Goal: Task Accomplishment & Management: Complete application form

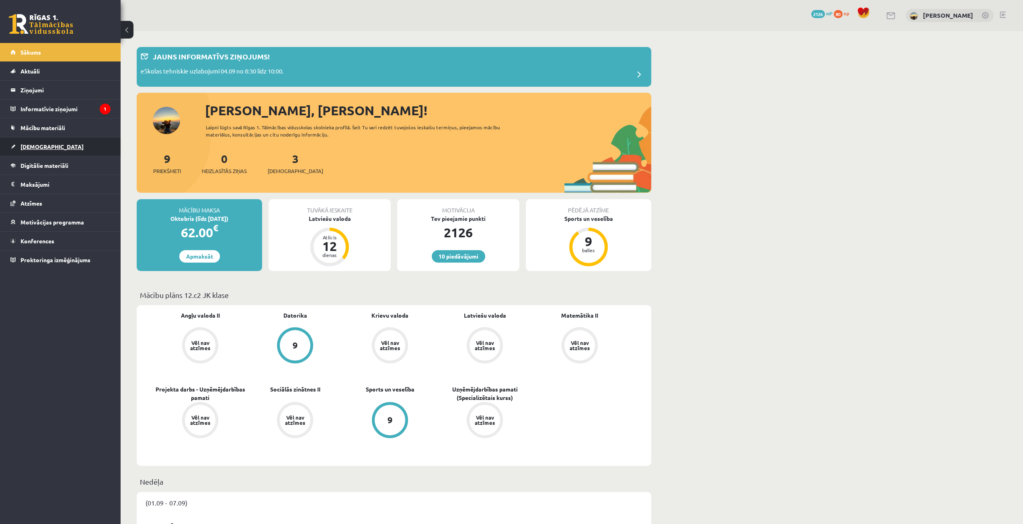
click at [46, 150] on link "[DEMOGRAPHIC_DATA]" at bounding box center [60, 146] width 100 height 18
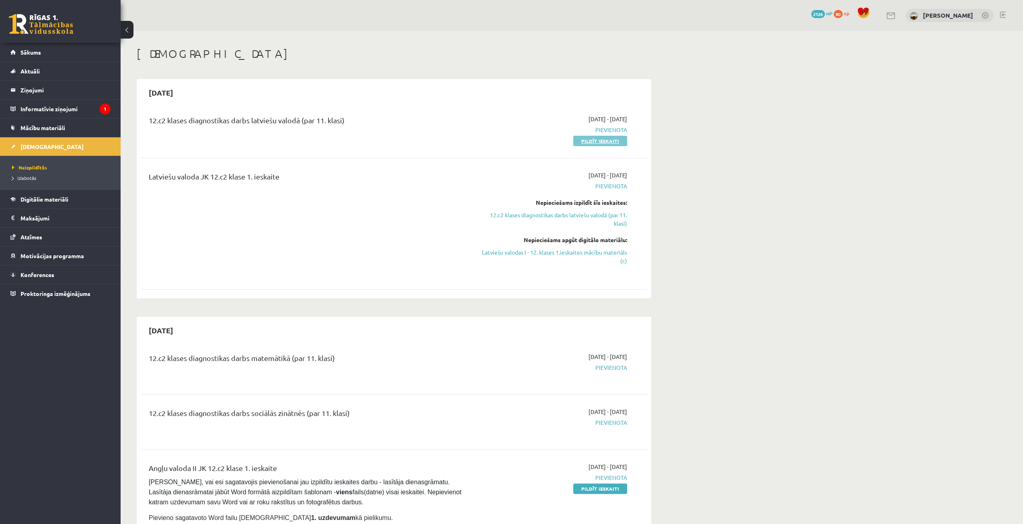
click at [603, 142] on link "Pildīt ieskaiti" at bounding box center [600, 141] width 54 height 10
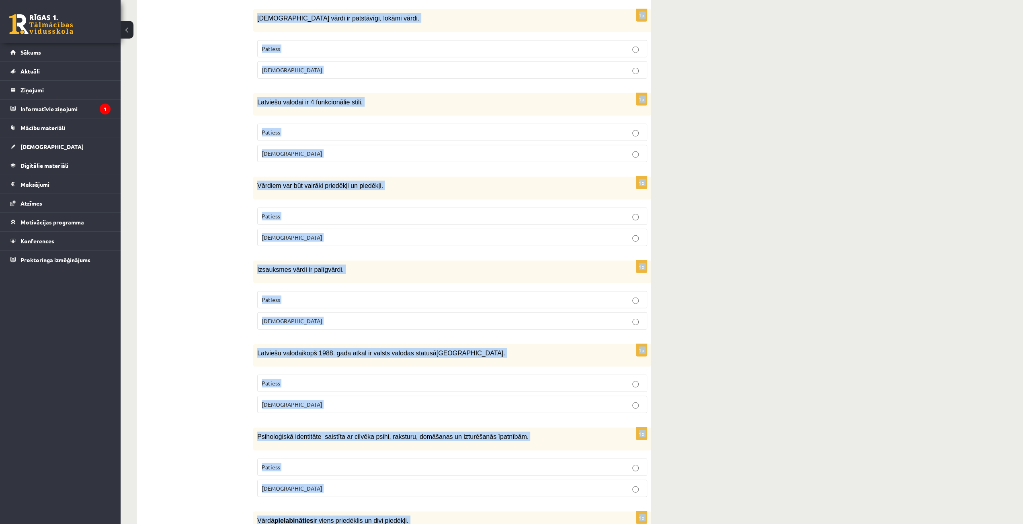
scroll to position [2124, 0]
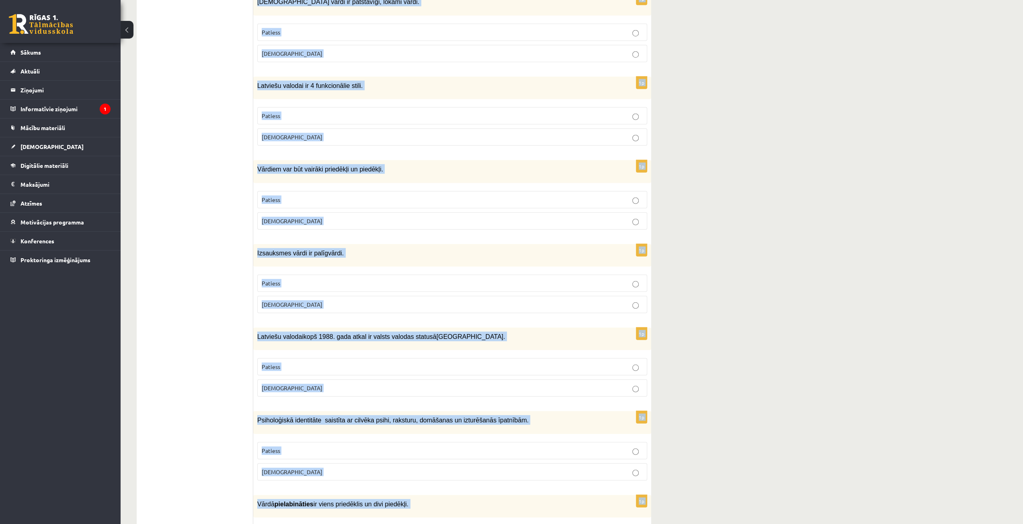
drag, startPoint x: 257, startPoint y: 157, endPoint x: 408, endPoint y: 503, distance: 377.6
copy form "Loremi dolorsitame con adipisc elitseddoeiu. Tempori Utlabo 7e Dolorem̌a enimad…"
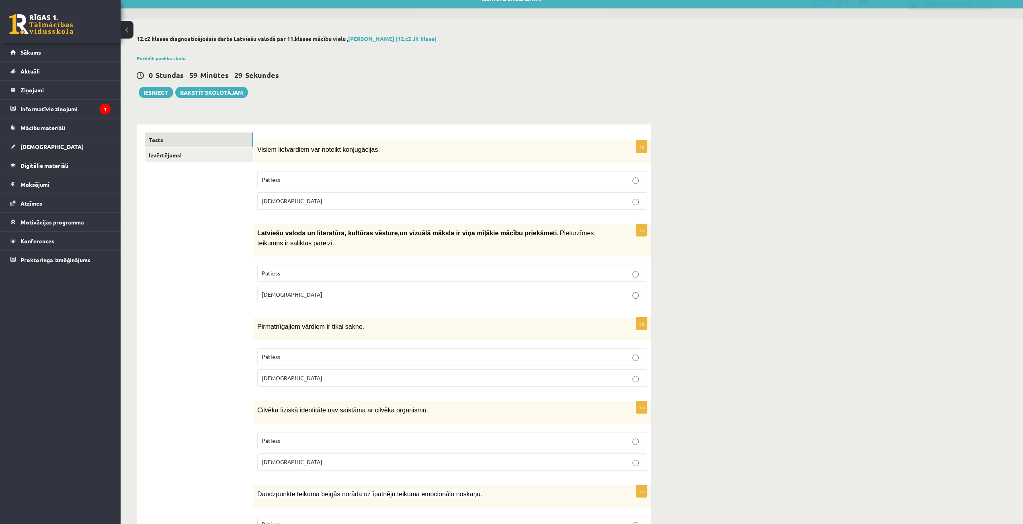
scroll to position [0, 0]
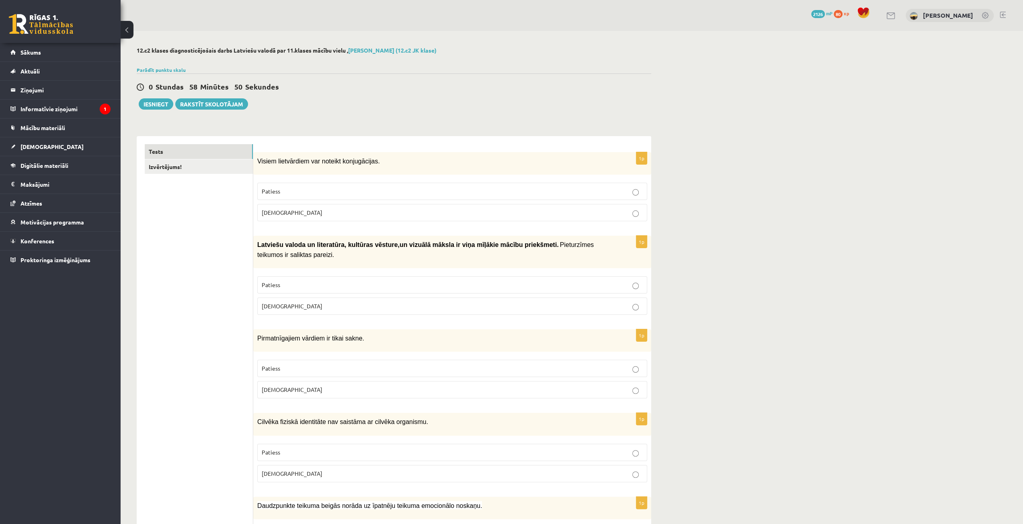
click at [289, 305] on p "[DEMOGRAPHIC_DATA]" at bounding box center [452, 306] width 381 height 8
click at [286, 370] on label "Patiess" at bounding box center [452, 368] width 390 height 17
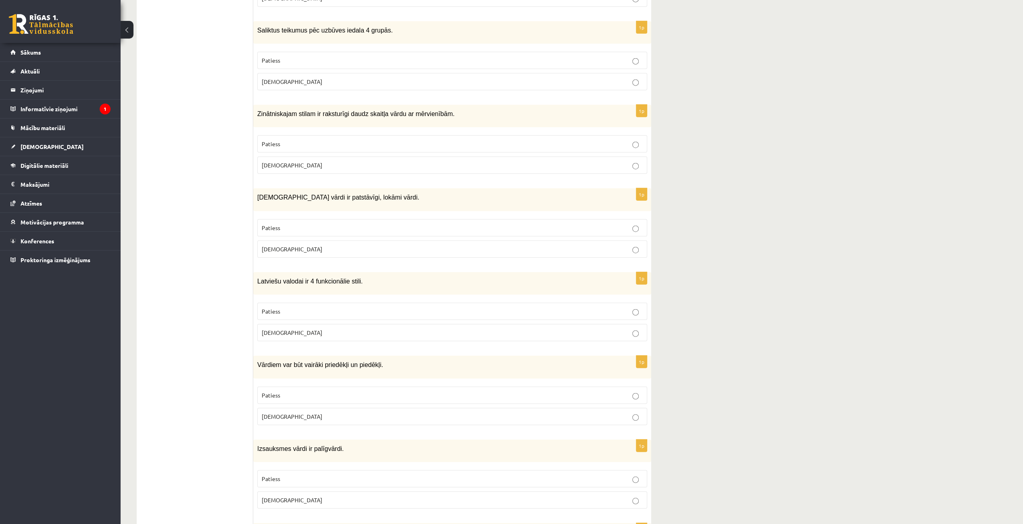
scroll to position [2124, 0]
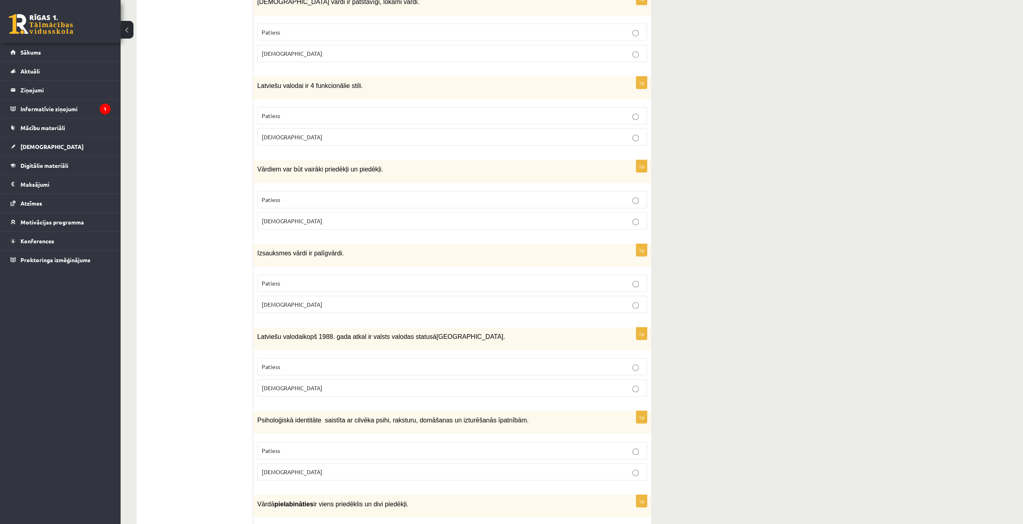
click at [331, 447] on p "Patiess" at bounding box center [452, 451] width 381 height 8
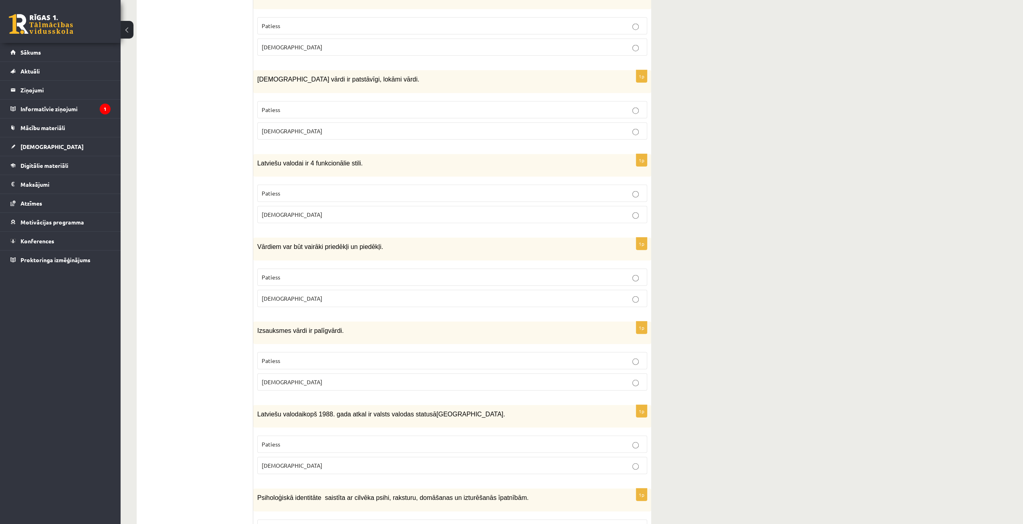
scroll to position [2044, 0]
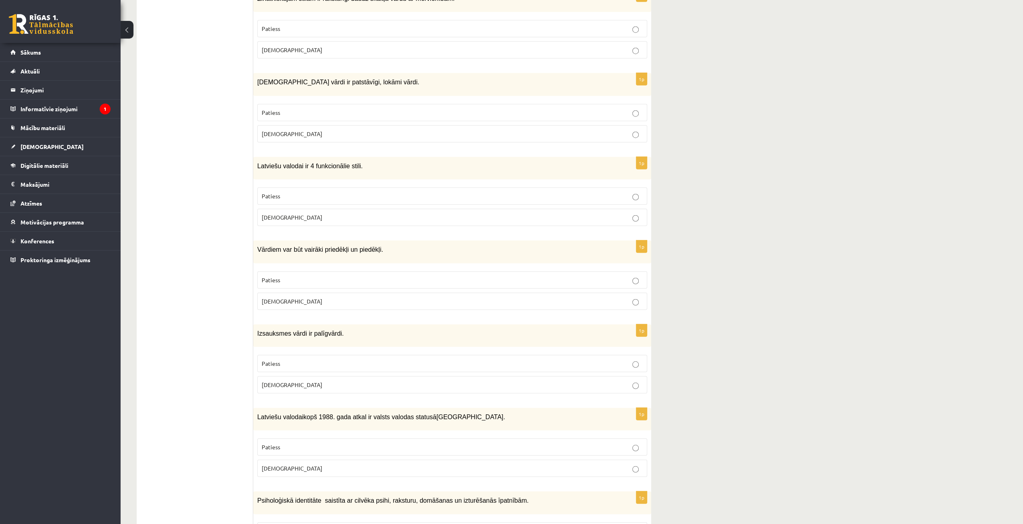
click at [313, 276] on p "Patiess" at bounding box center [452, 280] width 381 height 8
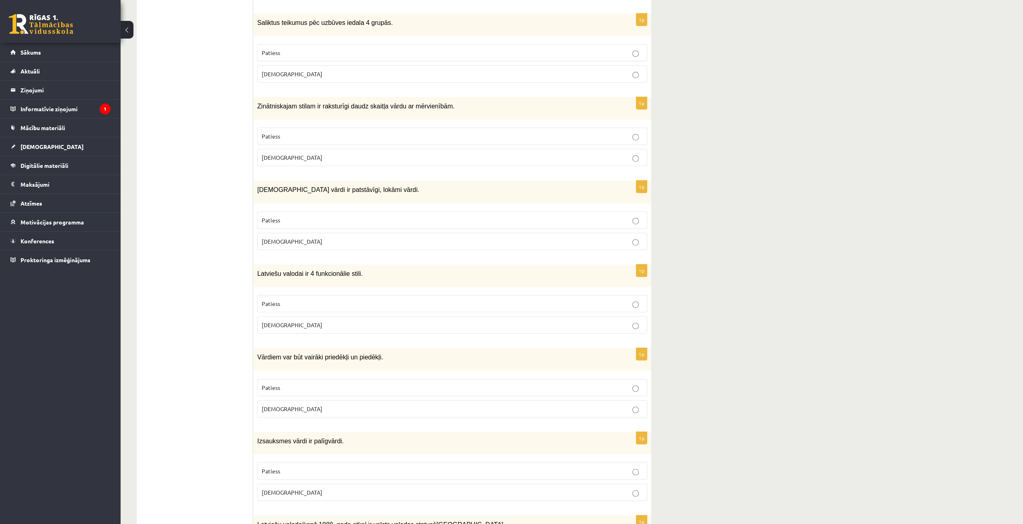
scroll to position [1923, 0]
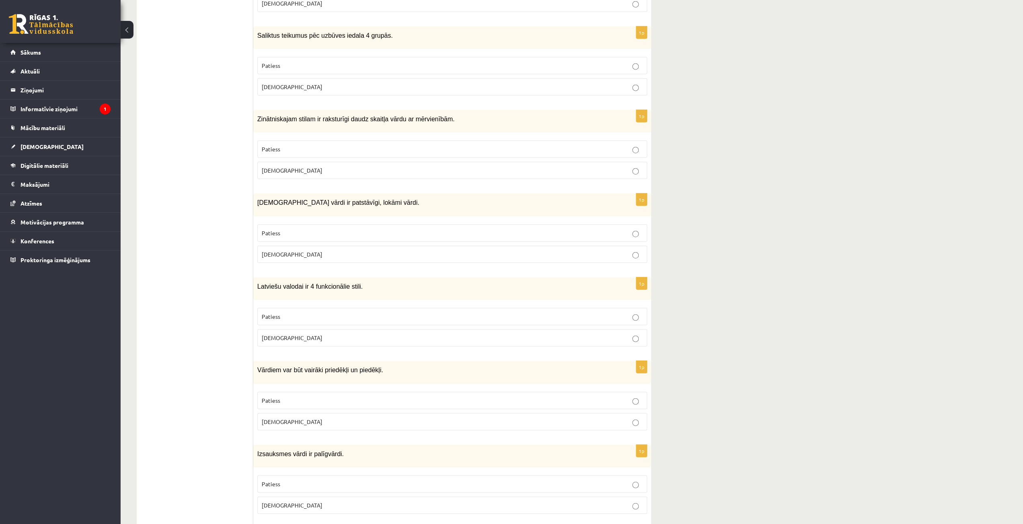
click at [290, 313] on p "Patiess" at bounding box center [452, 317] width 381 height 8
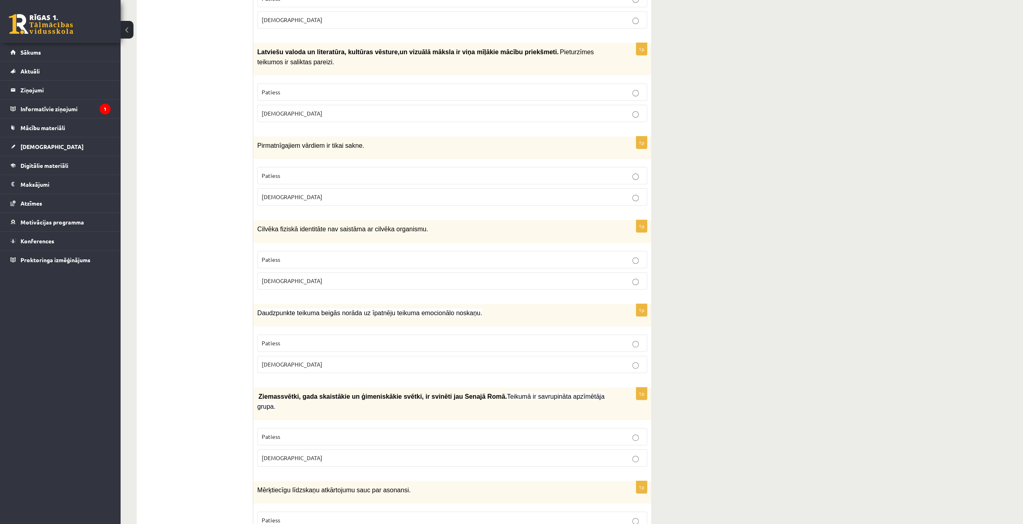
scroll to position [75, 0]
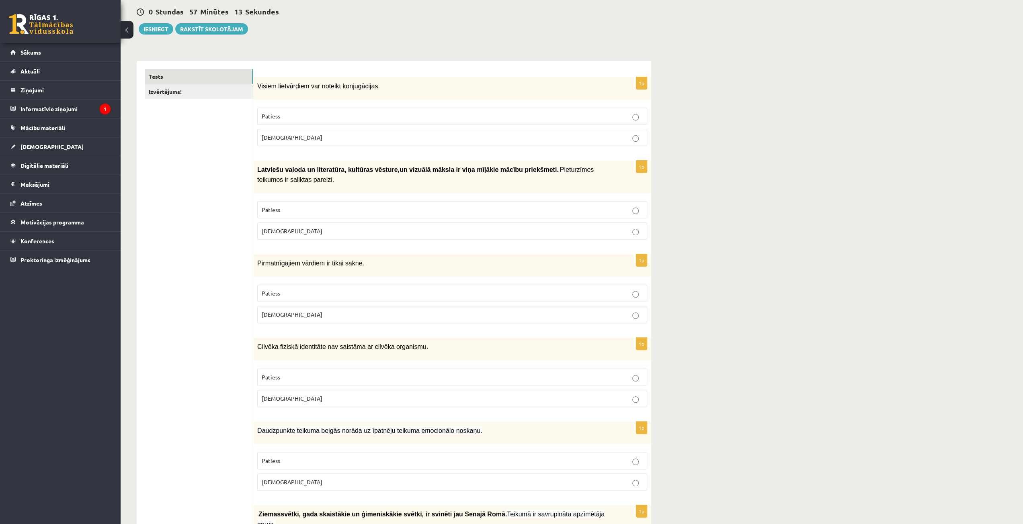
click at [466, 131] on label "Aplams" at bounding box center [452, 137] width 390 height 17
click at [622, 206] on p "Patiess" at bounding box center [452, 210] width 381 height 8
click at [591, 395] on p "Aplams" at bounding box center [452, 399] width 381 height 8
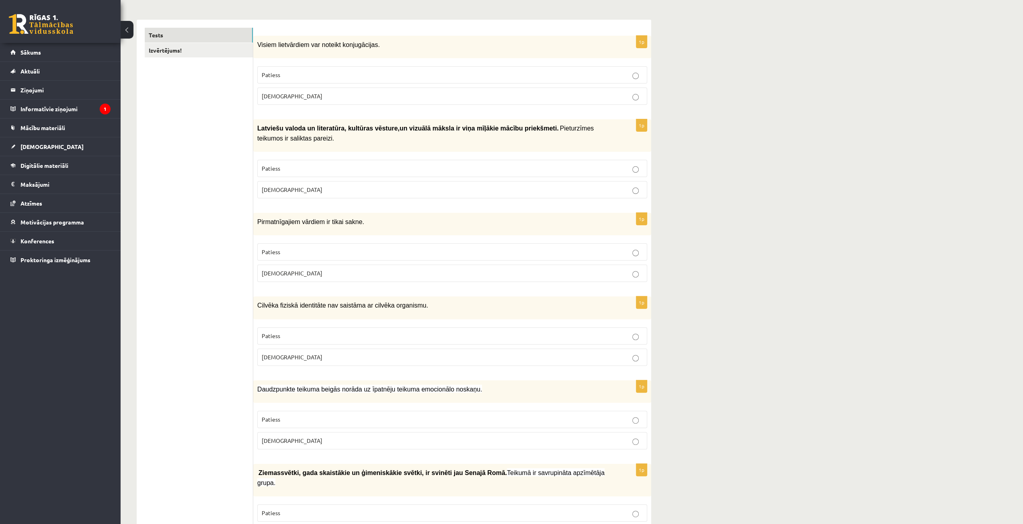
scroll to position [155, 0]
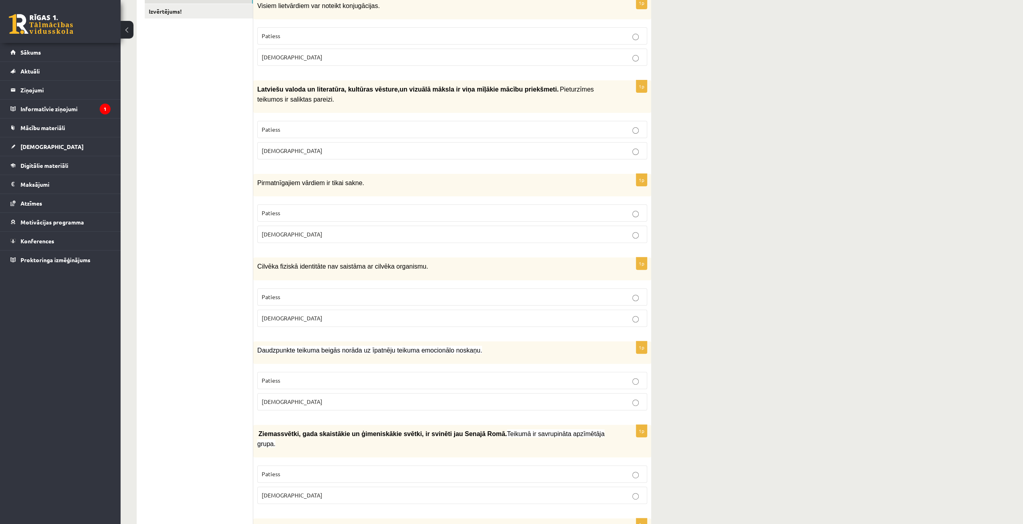
click at [535, 376] on p "Patiess" at bounding box center [452, 380] width 381 height 8
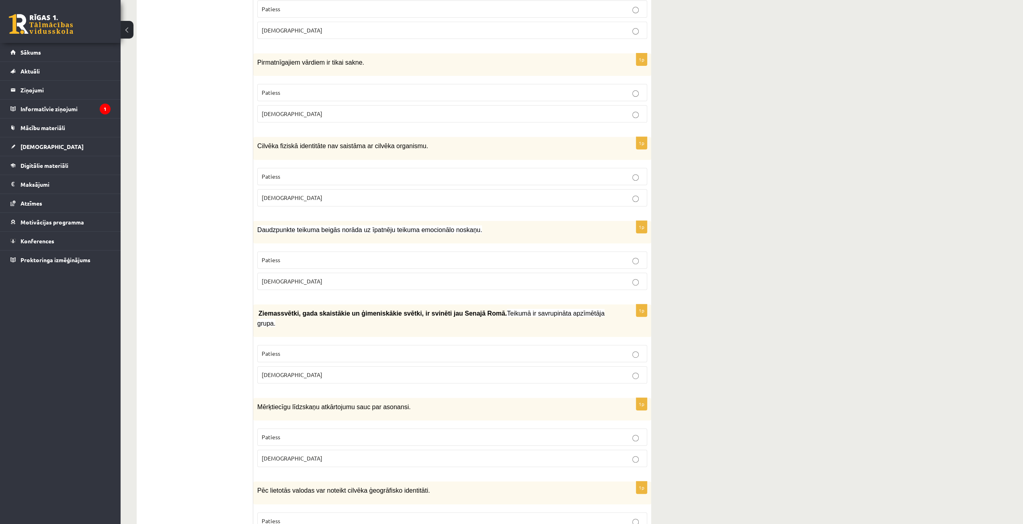
scroll to position [397, 0]
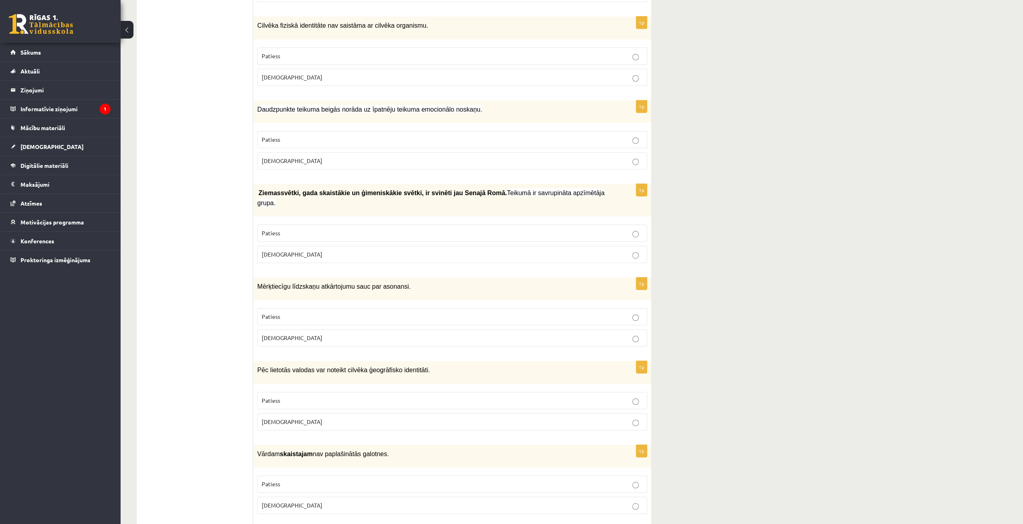
click at [502, 225] on label "Patiess" at bounding box center [452, 233] width 390 height 17
click at [366, 313] on p "Patiess" at bounding box center [452, 317] width 381 height 8
click at [403, 329] on label "Aplams" at bounding box center [452, 337] width 390 height 17
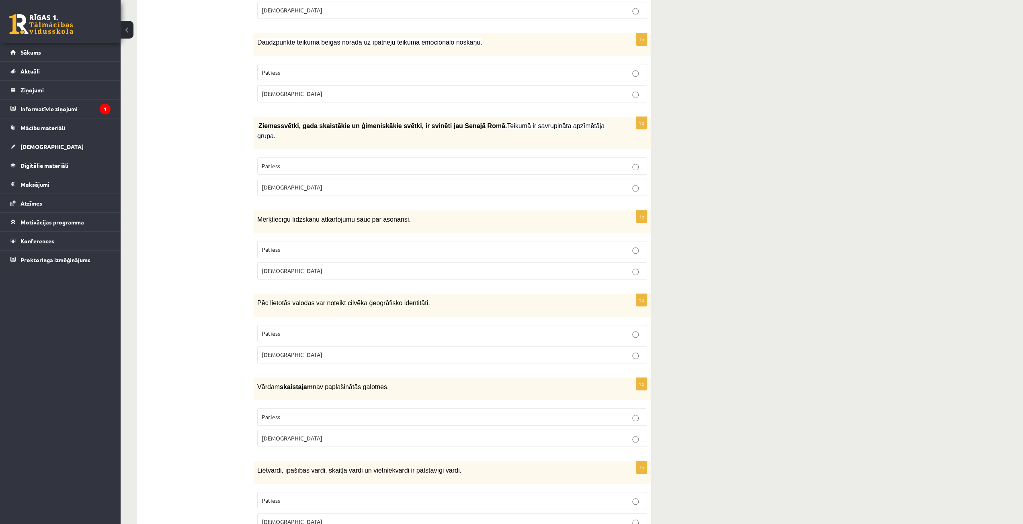
scroll to position [477, 0]
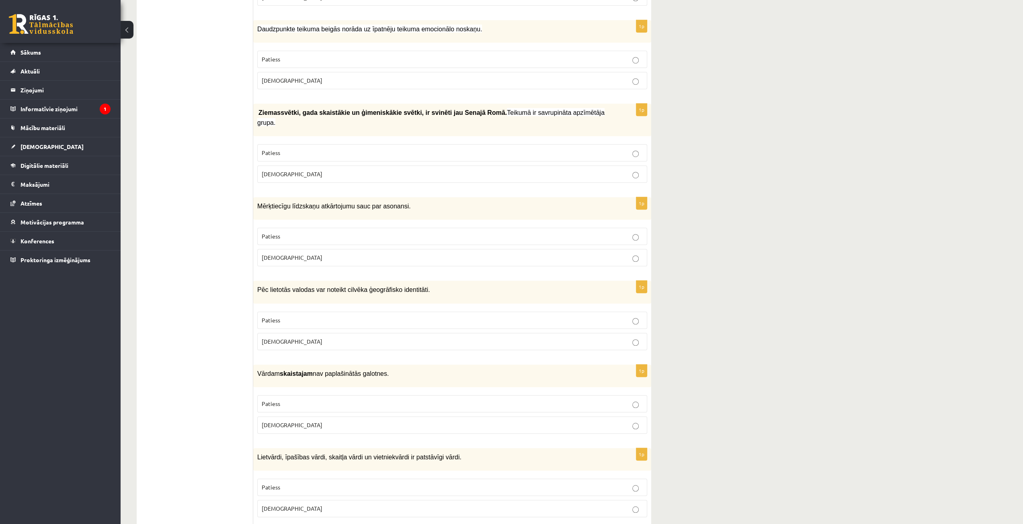
click at [440, 312] on label "Patiess" at bounding box center [452, 320] width 390 height 17
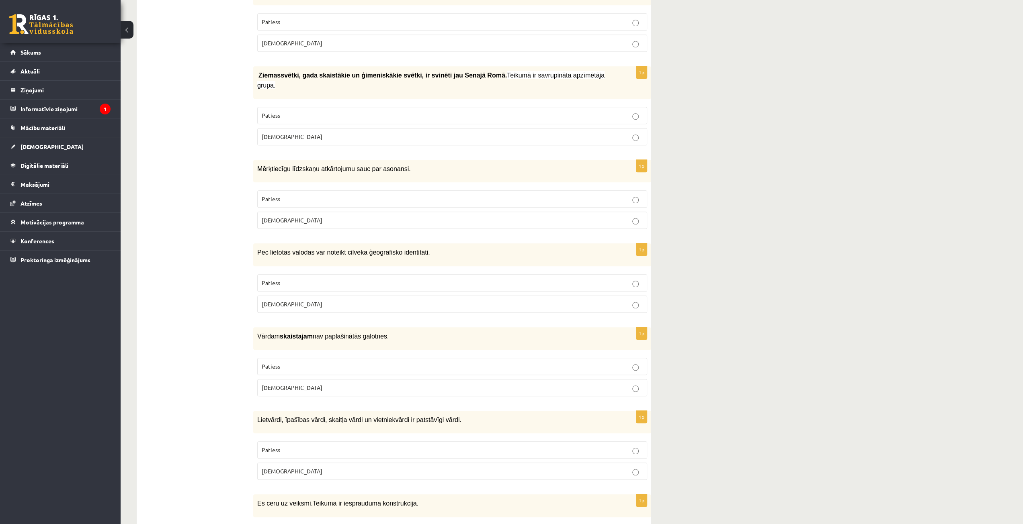
scroll to position [557, 0]
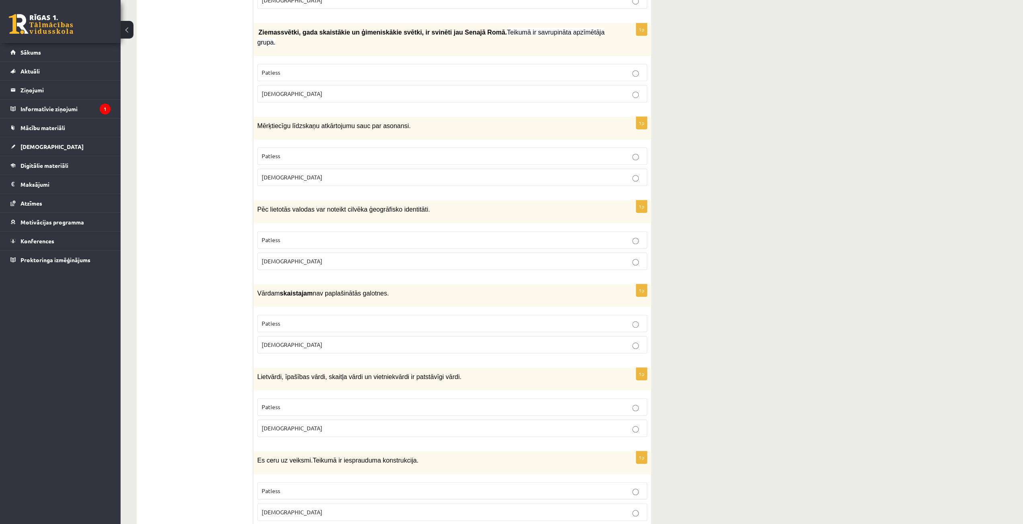
click at [392, 319] on p "Patiess" at bounding box center [452, 323] width 381 height 8
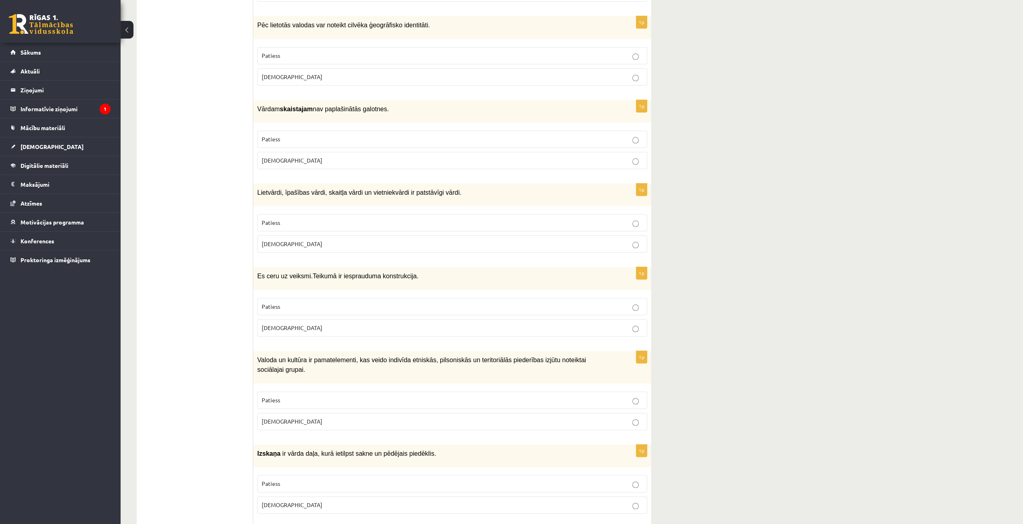
scroll to position [758, 0]
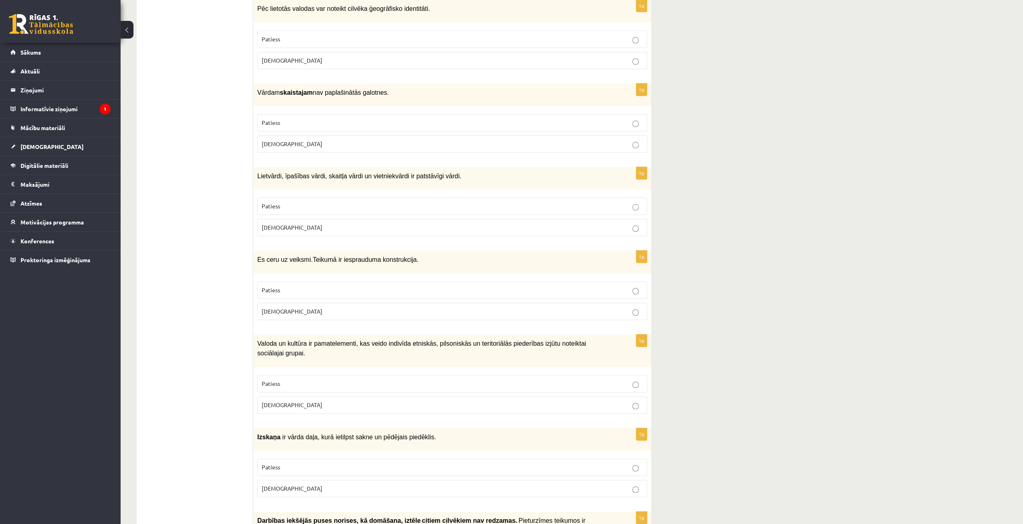
click at [364, 202] on p "Patiess" at bounding box center [452, 206] width 381 height 8
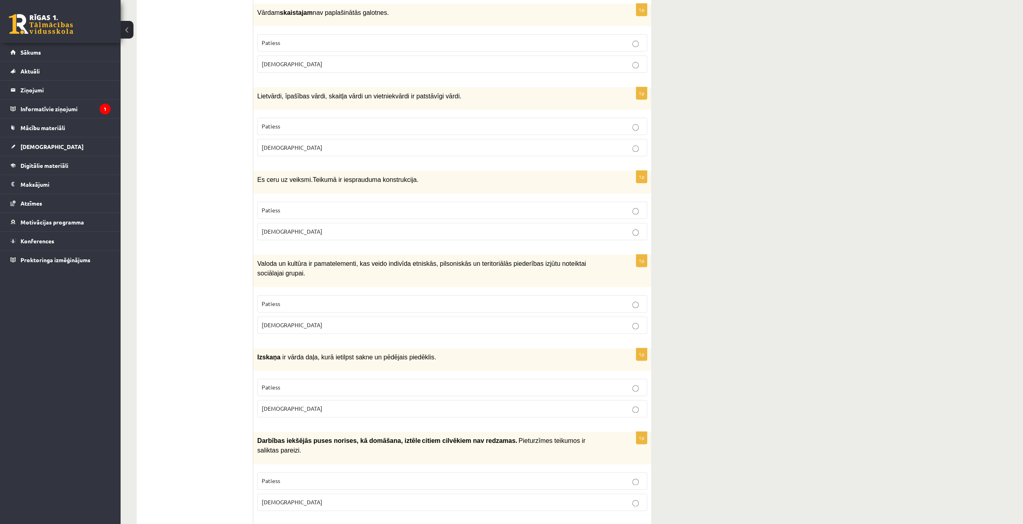
scroll to position [839, 0]
click at [376, 227] on p "Aplams" at bounding box center [452, 231] width 381 height 8
click at [599, 299] on p "Patiess" at bounding box center [452, 303] width 381 height 8
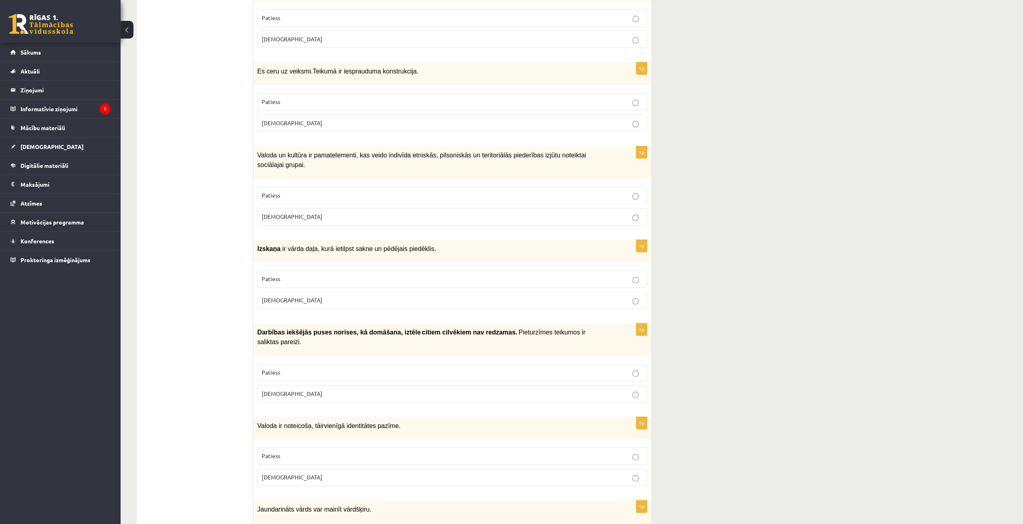
scroll to position [959, 0]
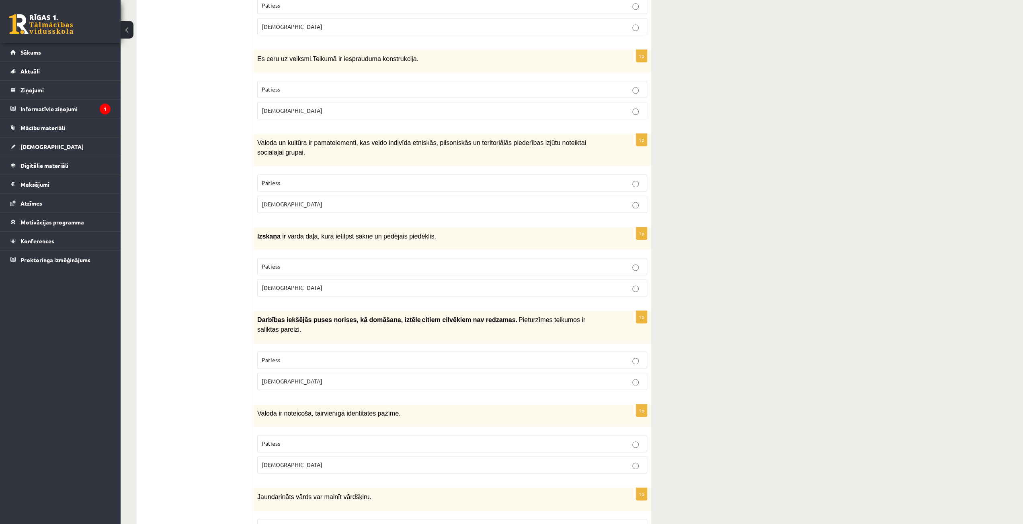
click at [516, 284] on p "Aplams" at bounding box center [452, 288] width 381 height 8
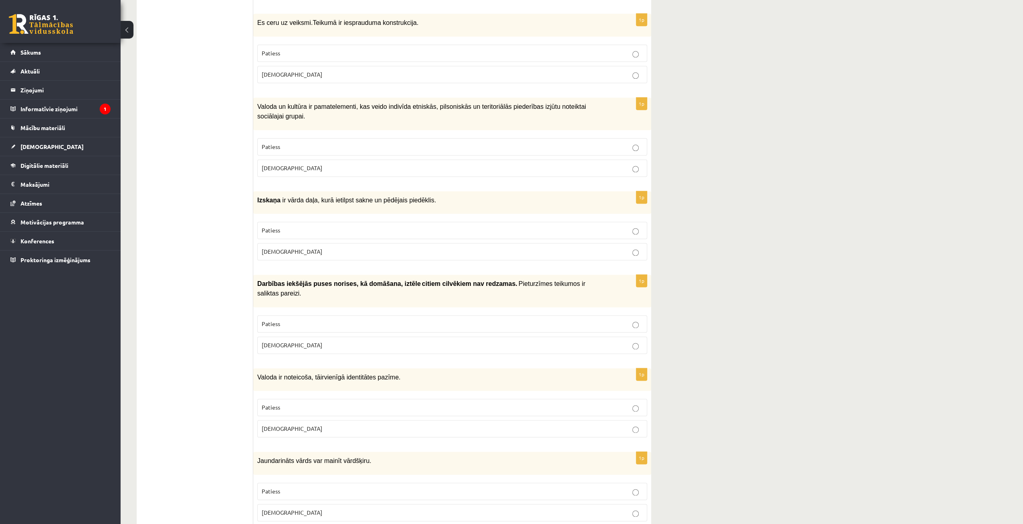
scroll to position [1039, 0]
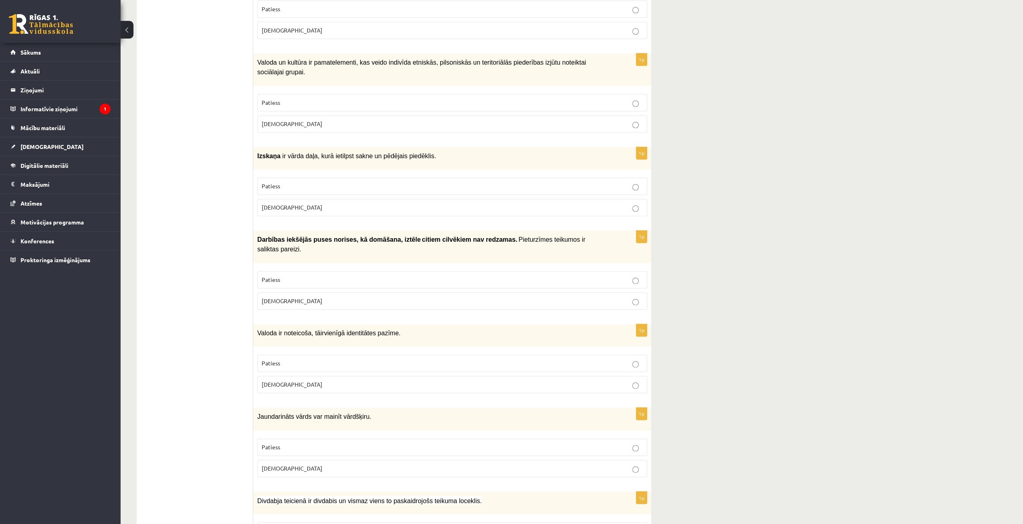
click at [407, 297] on p "Aplams" at bounding box center [452, 301] width 381 height 8
click at [601, 380] on p "Aplams" at bounding box center [452, 384] width 381 height 8
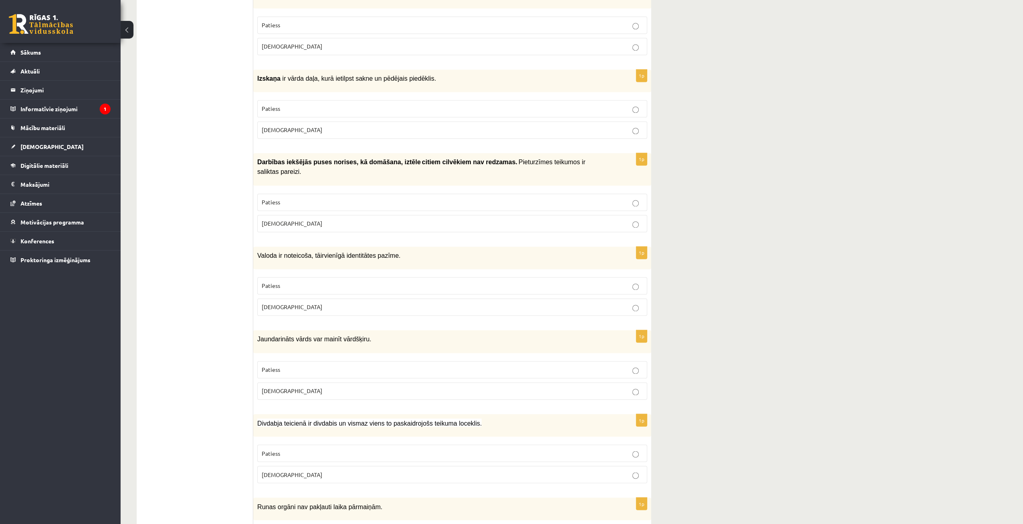
scroll to position [1240, 0]
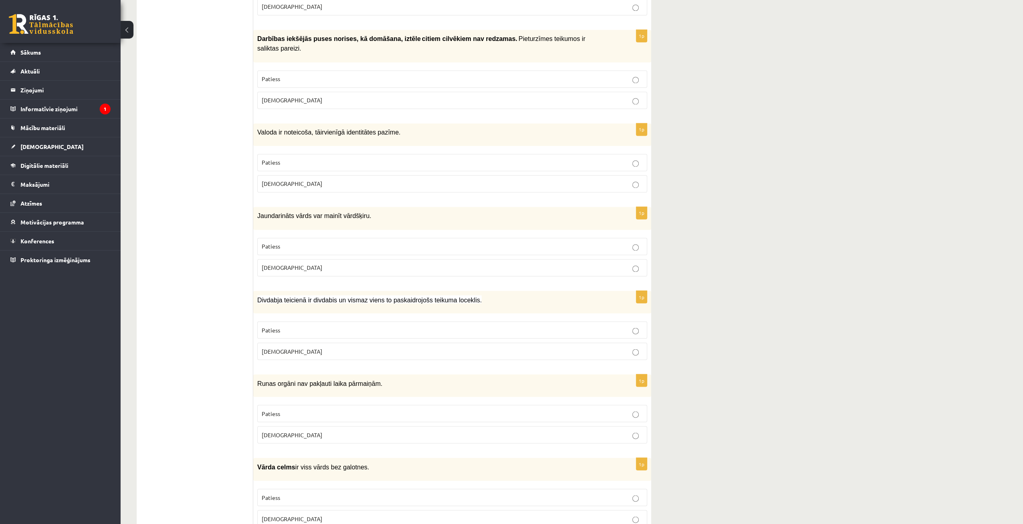
click at [335, 242] on p "Patiess" at bounding box center [452, 246] width 381 height 8
click at [323, 321] on label "Patiess" at bounding box center [452, 329] width 390 height 17
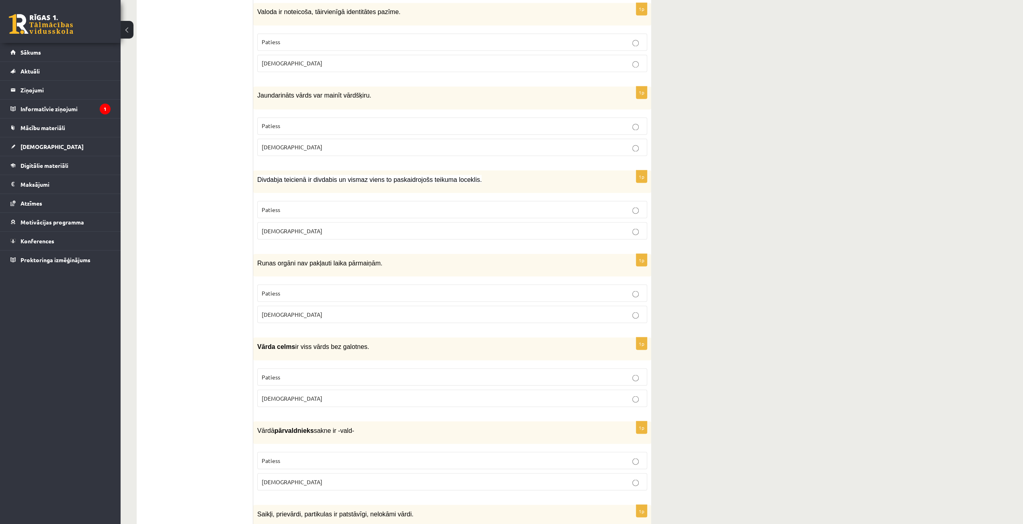
click at [303, 310] on p "Aplams" at bounding box center [452, 314] width 381 height 8
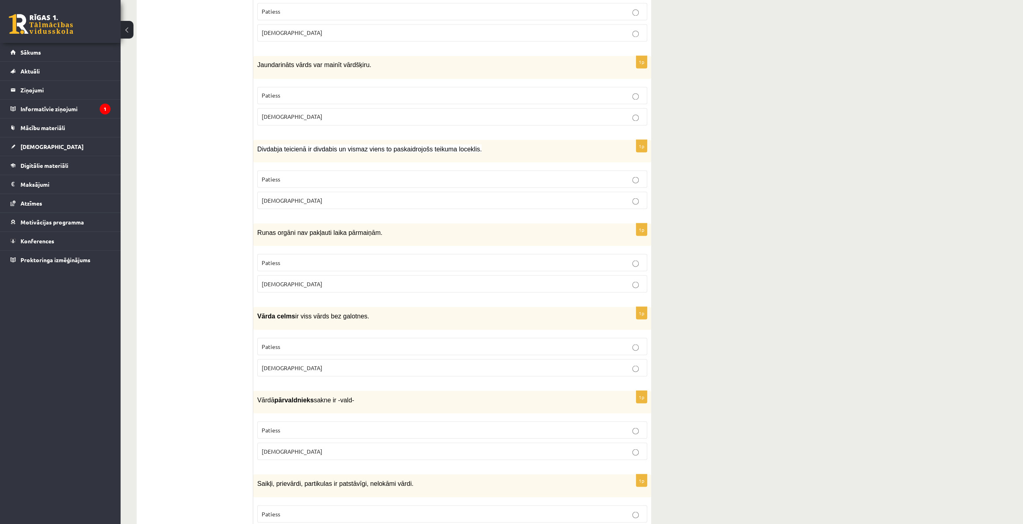
scroll to position [1441, 0]
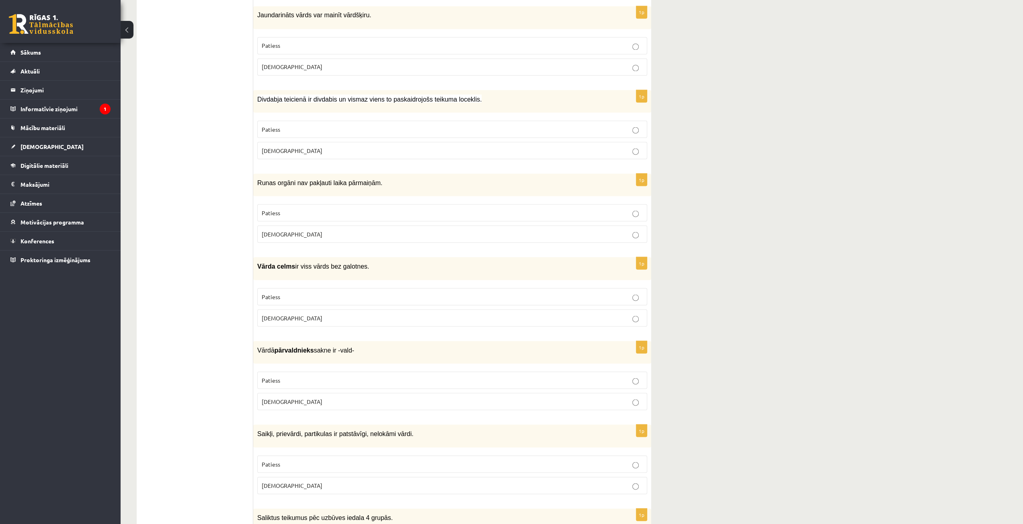
click at [290, 292] on p "Patiess" at bounding box center [452, 296] width 381 height 8
click at [286, 376] on p "Patiess" at bounding box center [452, 380] width 381 height 8
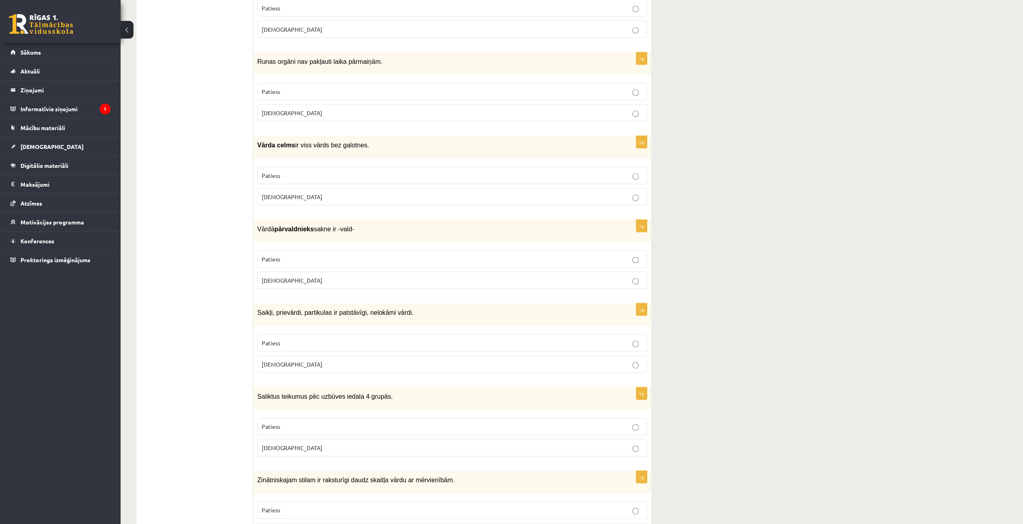
scroll to position [1602, 0]
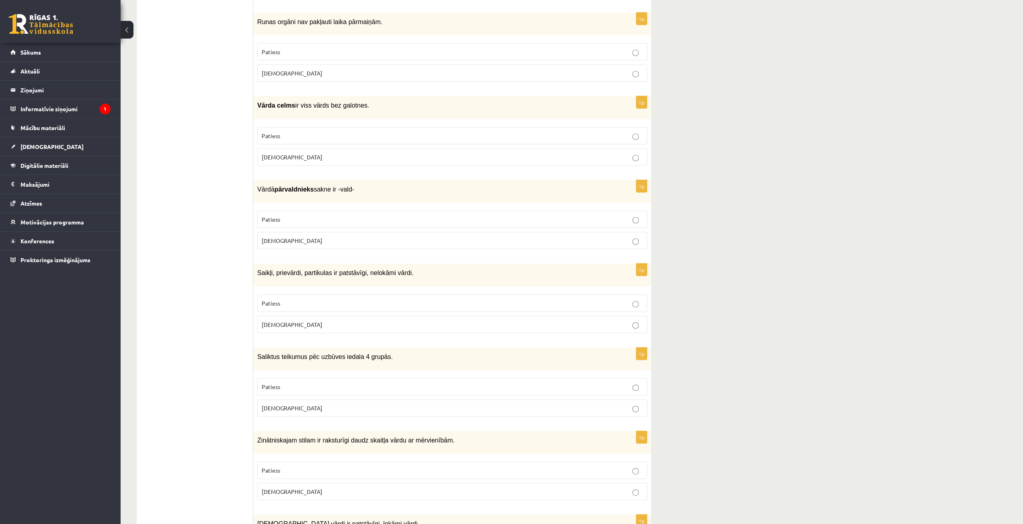
click at [307, 321] on p "Aplams" at bounding box center [452, 325] width 381 height 8
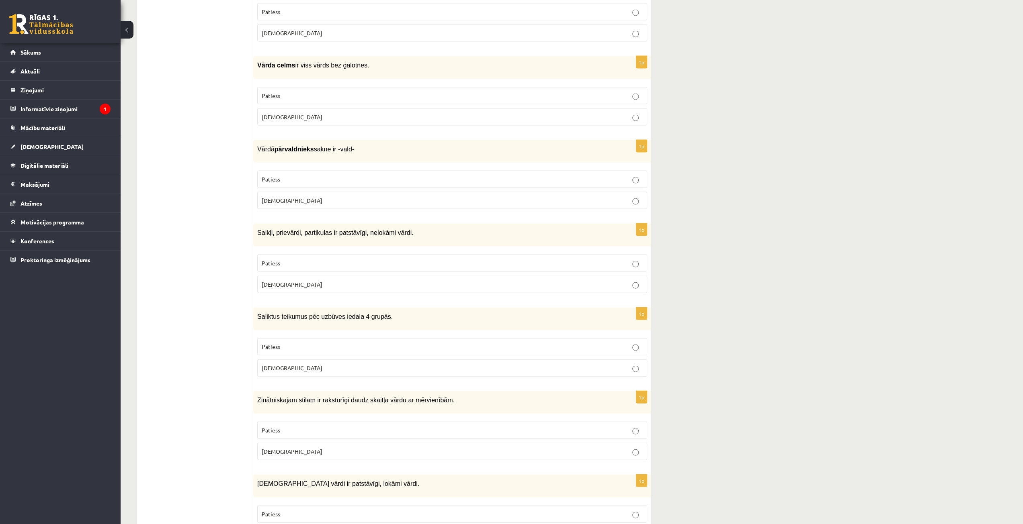
scroll to position [1682, 0]
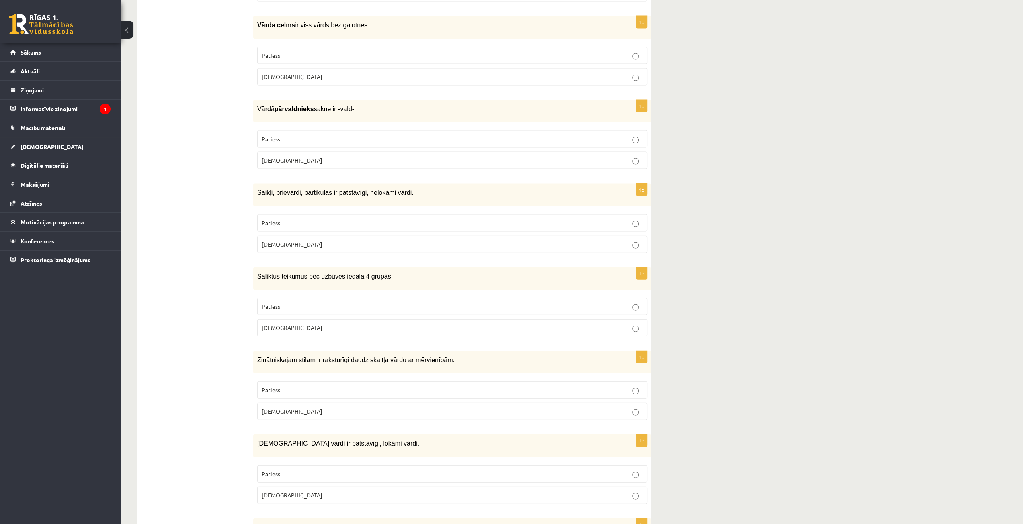
click at [571, 324] on p "Aplams" at bounding box center [452, 328] width 381 height 8
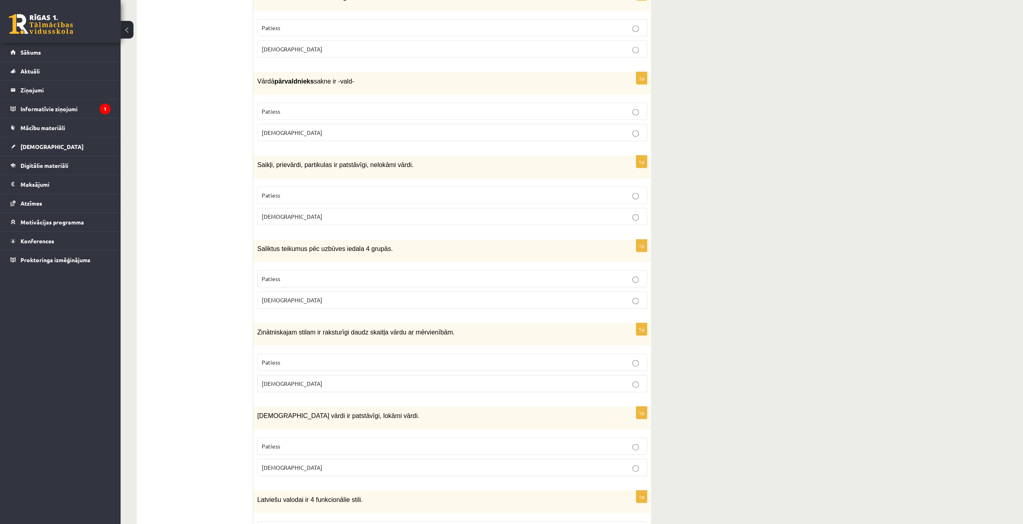
scroll to position [1722, 0]
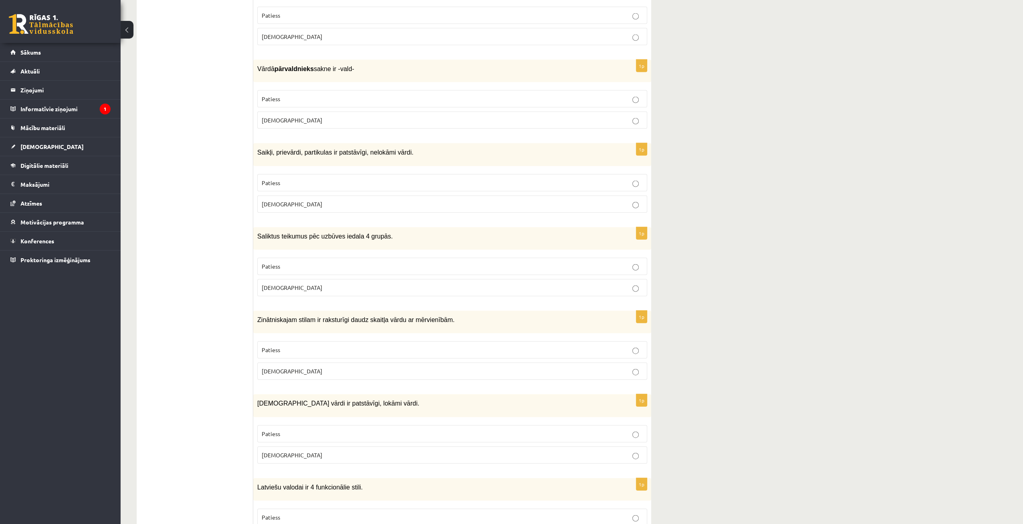
click at [369, 346] on p "Patiess" at bounding box center [452, 350] width 381 height 8
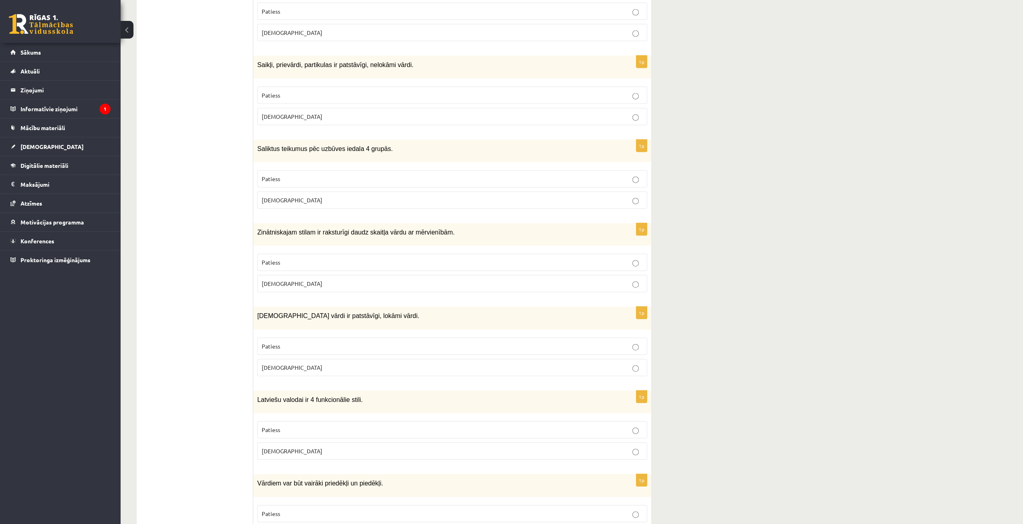
scroll to position [1843, 0]
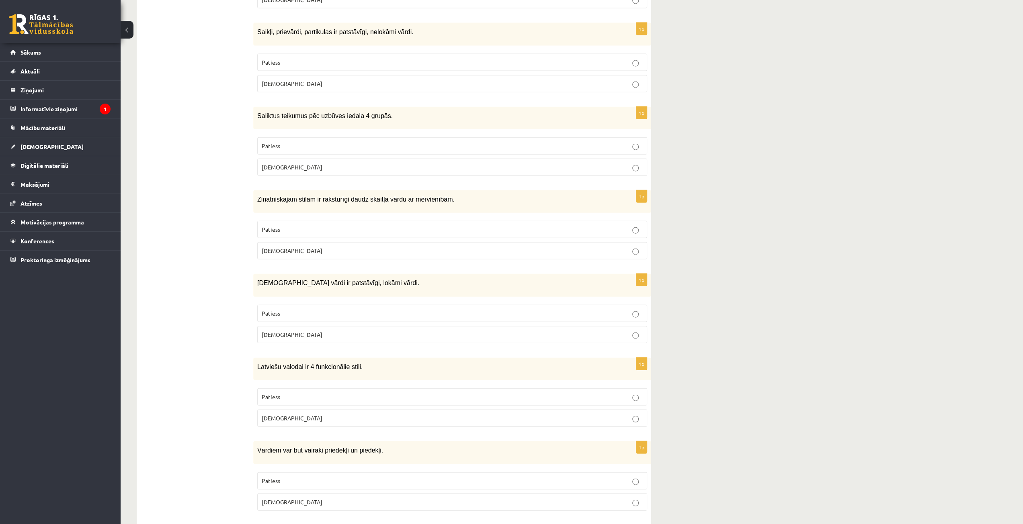
click at [563, 309] on p "Patiess" at bounding box center [452, 313] width 381 height 8
click at [302, 331] on p "Aplams" at bounding box center [452, 335] width 381 height 8
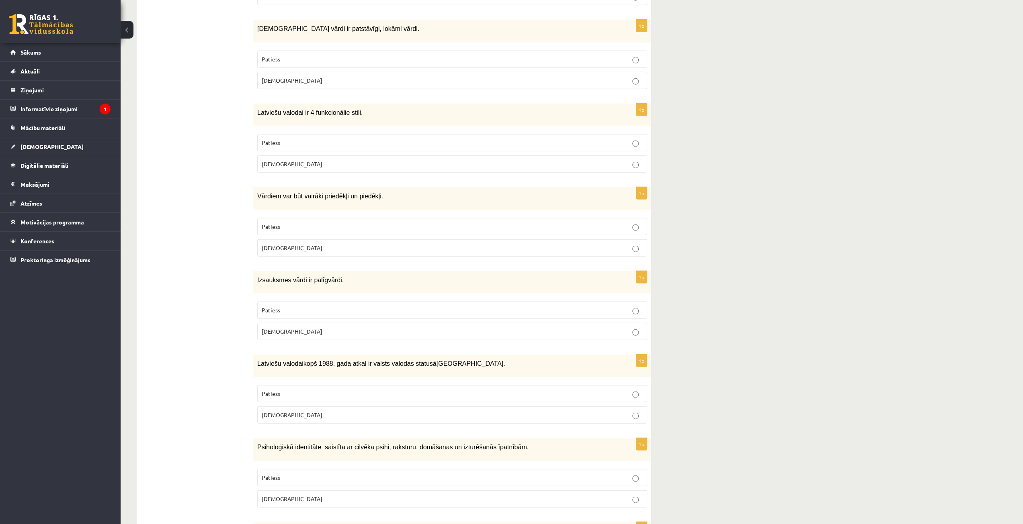
scroll to position [2124, 0]
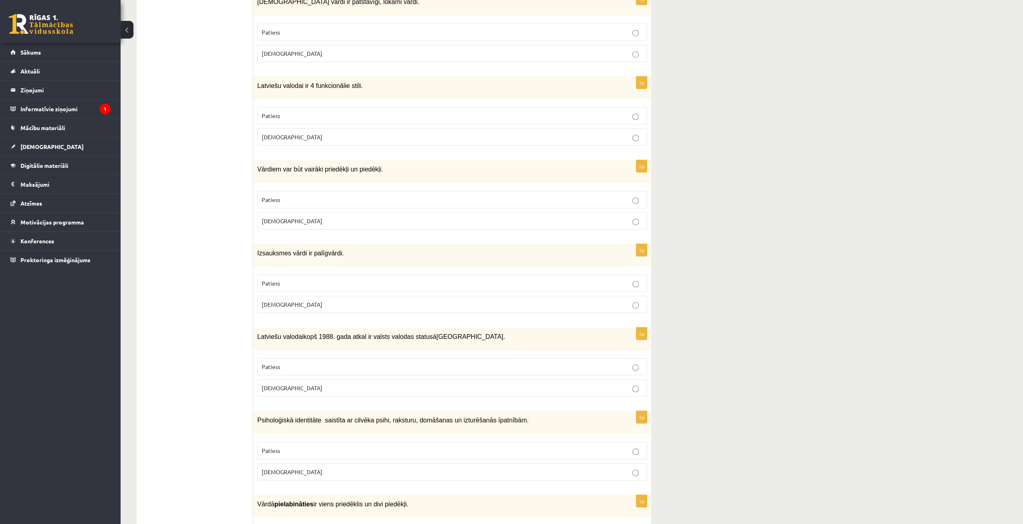
click at [430, 301] on p "Aplams" at bounding box center [452, 305] width 381 height 8
click at [544, 354] on fieldset "Patiess Aplams" at bounding box center [452, 376] width 390 height 45
click at [550, 363] on p "Patiess" at bounding box center [452, 367] width 381 height 8
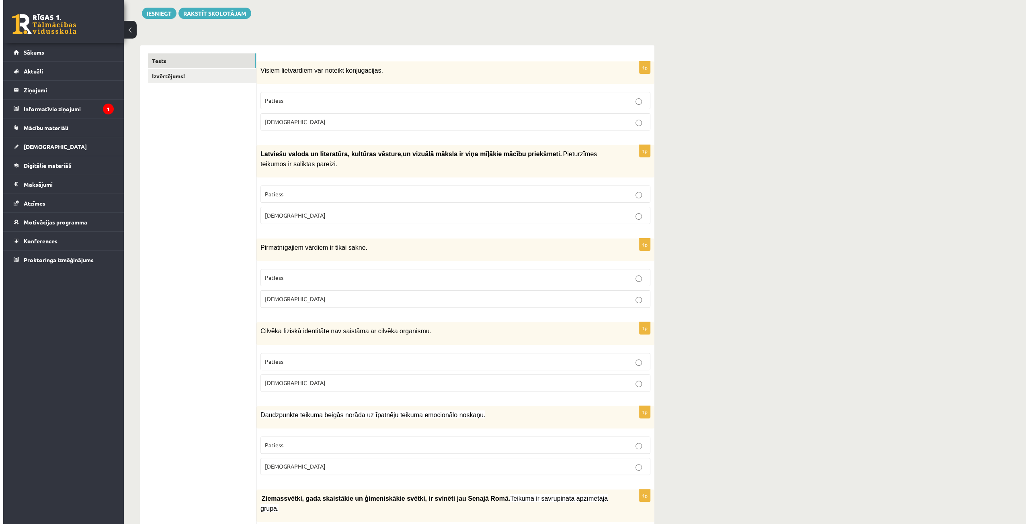
scroll to position [0, 0]
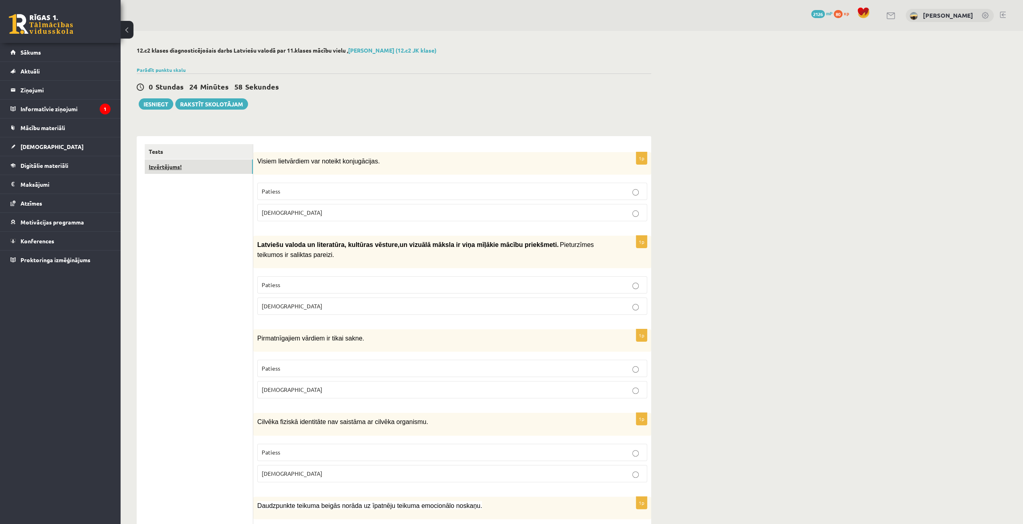
click at [193, 168] on link "Izvērtējums!" at bounding box center [199, 167] width 108 height 15
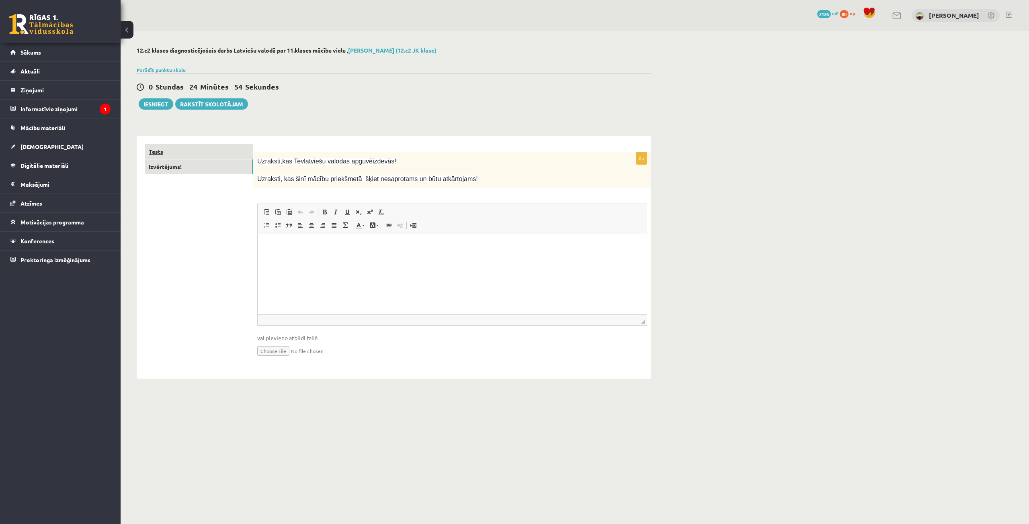
click at [187, 151] on link "Tests" at bounding box center [199, 151] width 108 height 15
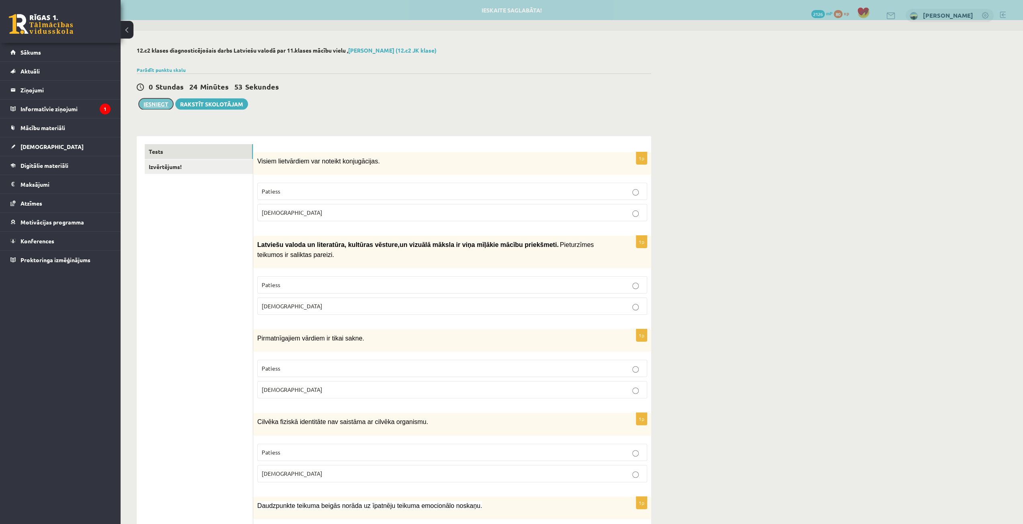
click at [146, 104] on button "Iesniegt" at bounding box center [156, 103] width 35 height 11
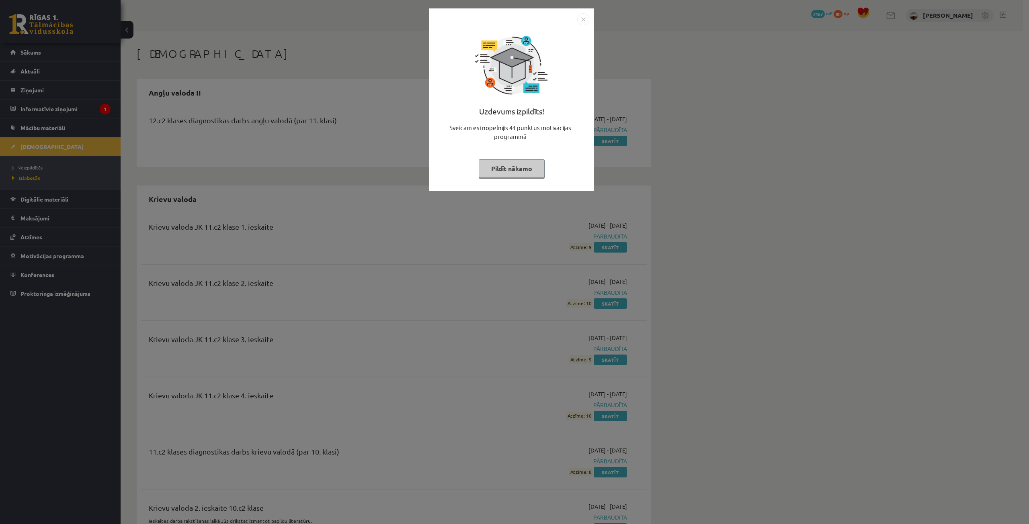
click at [513, 167] on button "Pildīt nākamo" at bounding box center [512, 169] width 66 height 18
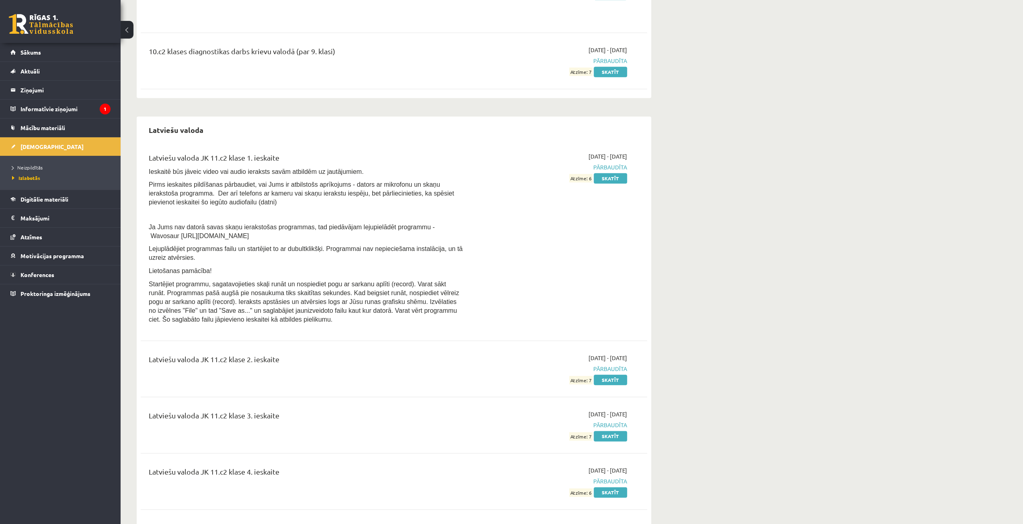
scroll to position [865, 0]
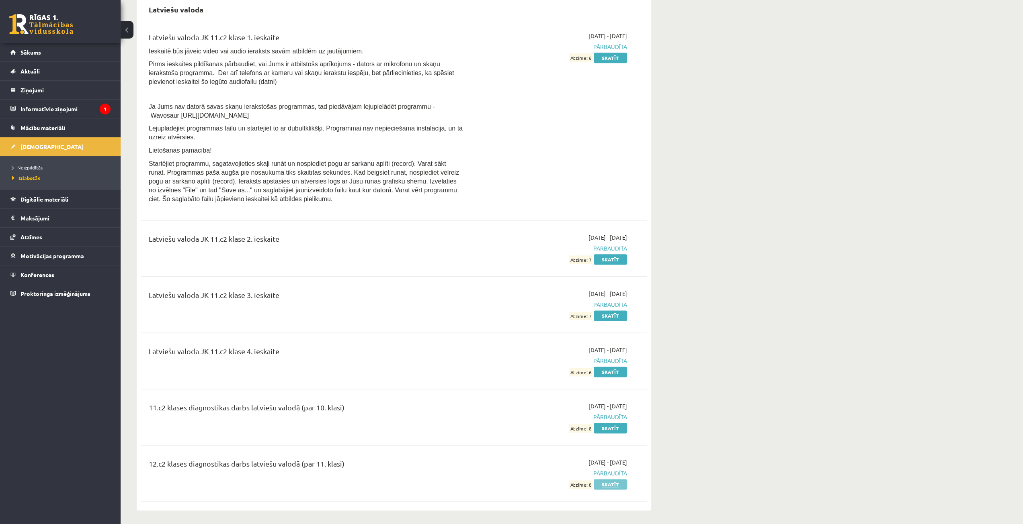
click at [604, 485] on link "Skatīt" at bounding box center [609, 484] width 33 height 10
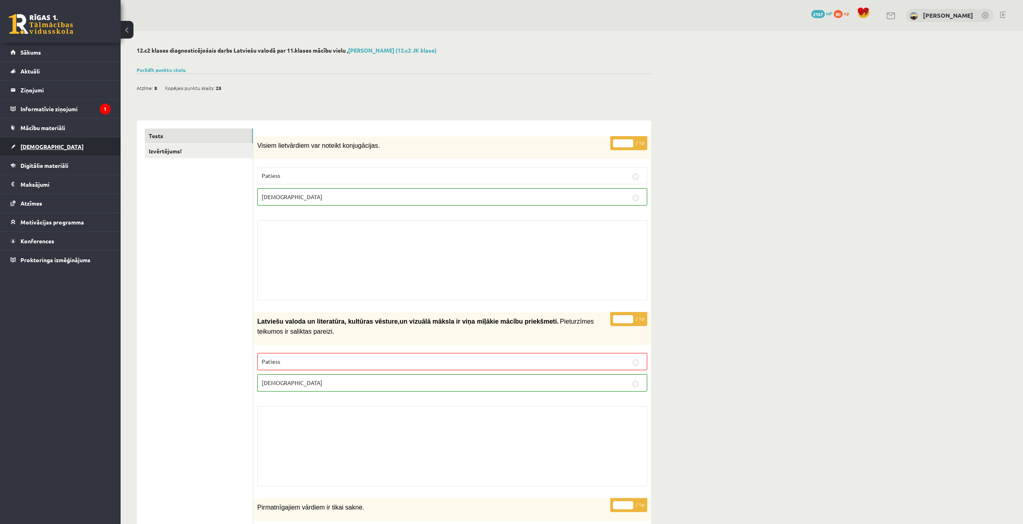
click at [75, 148] on link "[DEMOGRAPHIC_DATA]" at bounding box center [60, 146] width 100 height 18
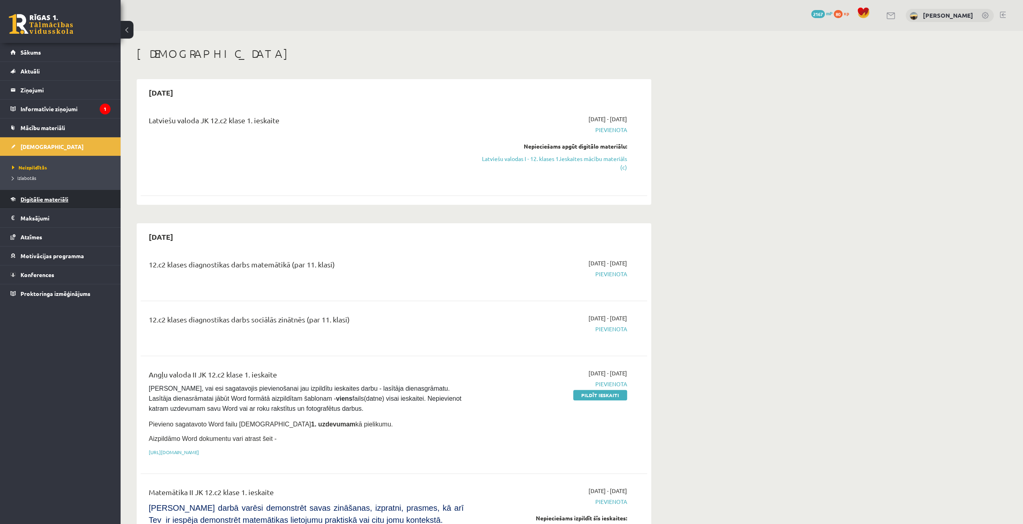
click at [60, 203] on link "Digitālie materiāli" at bounding box center [60, 199] width 100 height 18
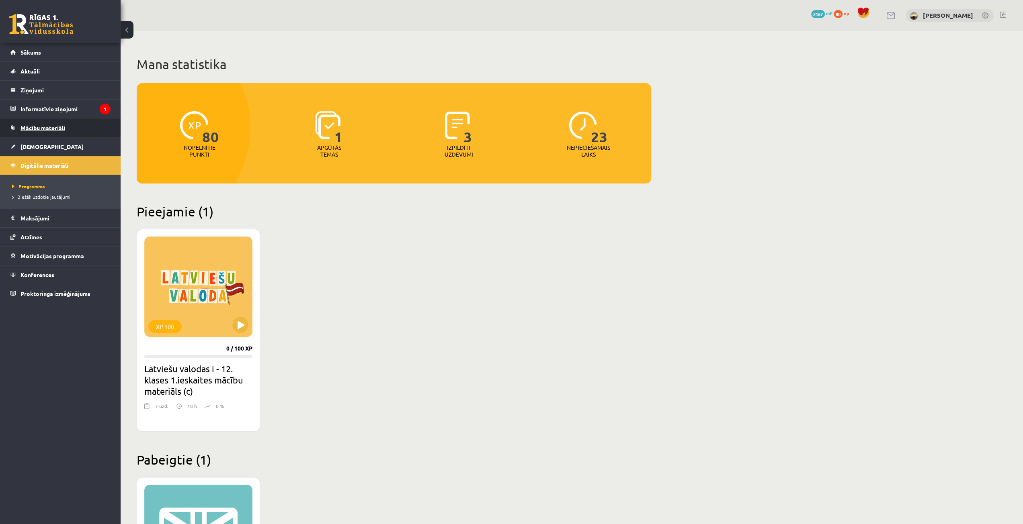
click at [54, 127] on span "Mācību materiāli" at bounding box center [42, 127] width 45 height 7
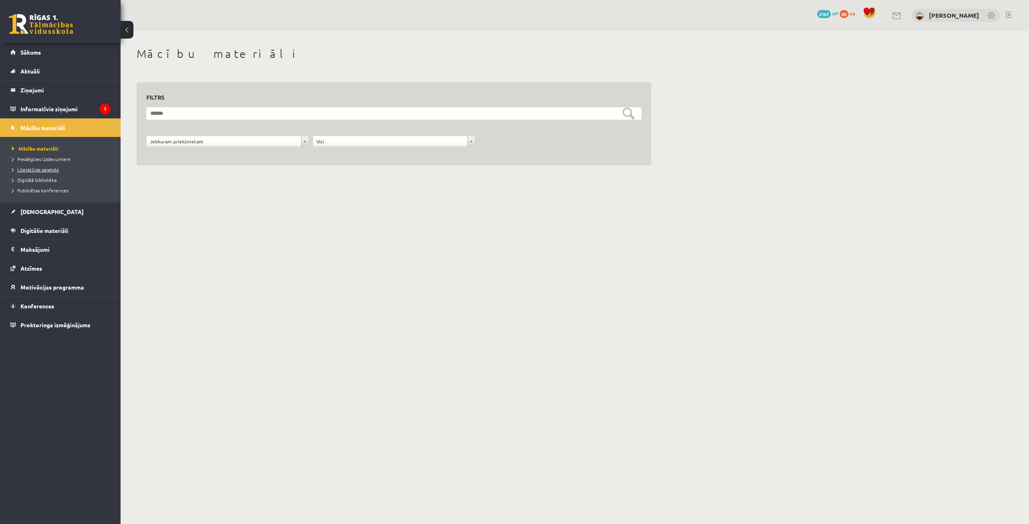
click at [55, 168] on span "Literatūras saraksts" at bounding box center [35, 169] width 47 height 6
